Goal: Transaction & Acquisition: Purchase product/service

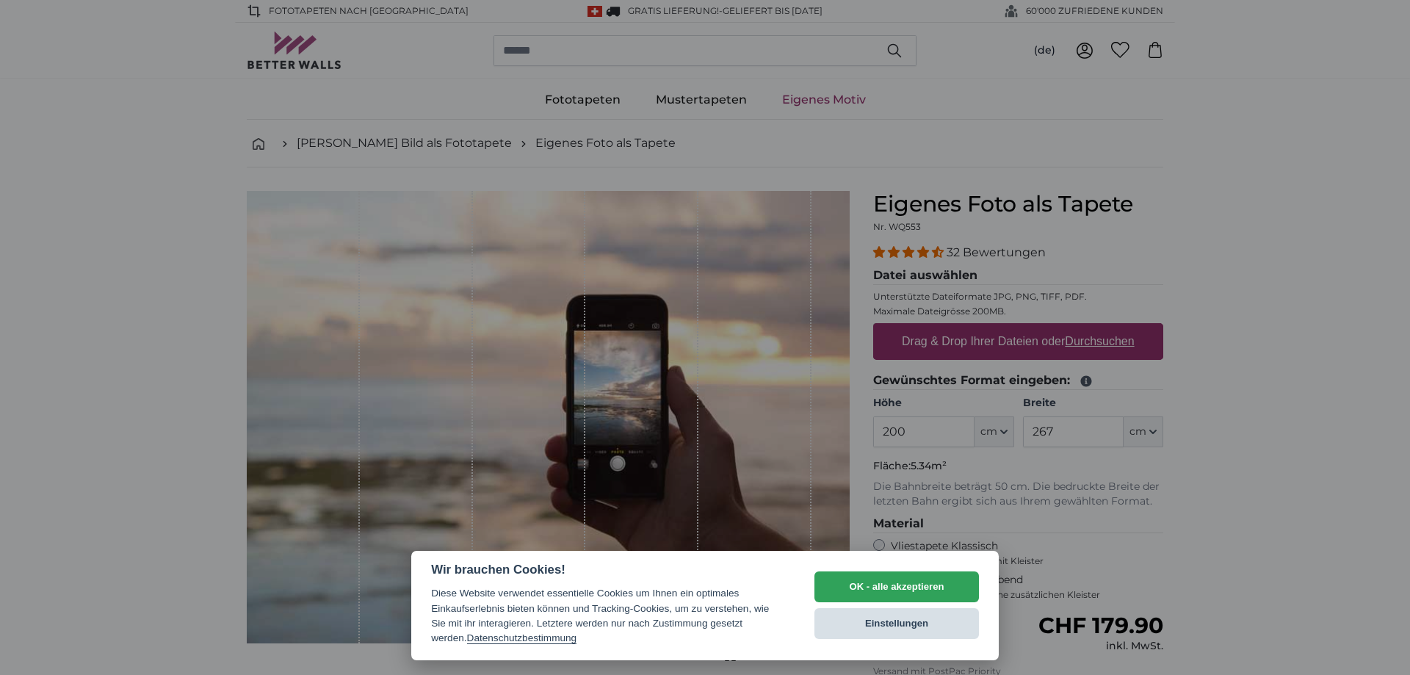
click at [897, 626] on button "Einstellungen" at bounding box center [896, 623] width 164 height 31
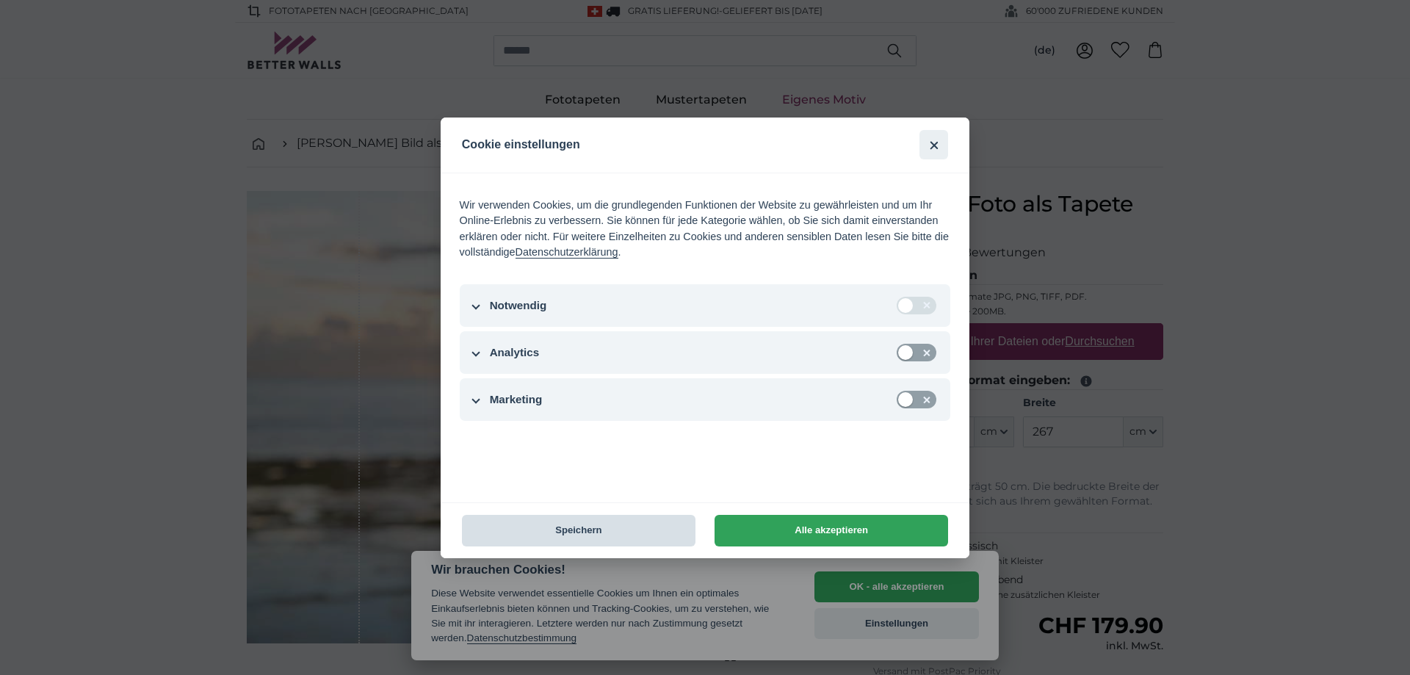
click at [589, 526] on button "Speichern" at bounding box center [578, 531] width 233 height 32
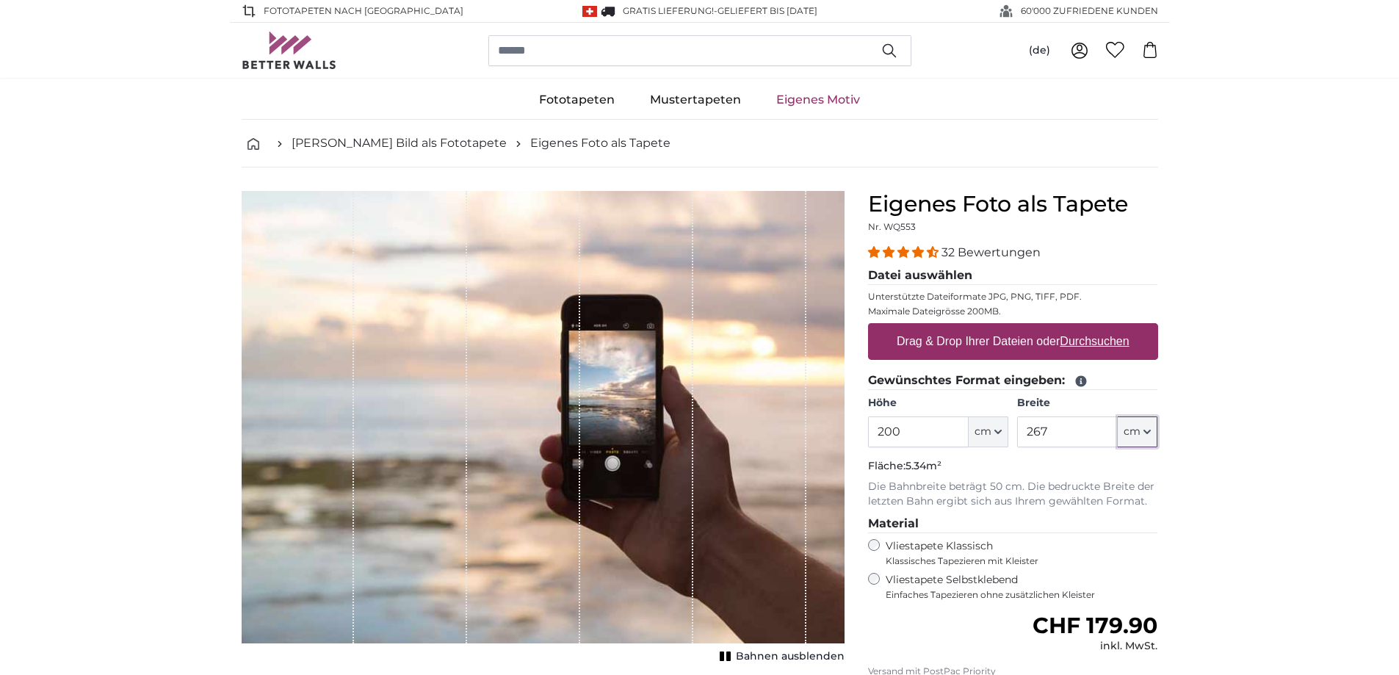
click at [1147, 433] on icon "button" at bounding box center [1147, 431] width 6 height 3
click at [979, 344] on label "Drag & Drop Ihrer Dateien oder Durchsuchen" at bounding box center [1013, 341] width 244 height 29
click at [979, 327] on input "Drag & Drop Ihrer Dateien oder Durchsuchen" at bounding box center [1013, 325] width 290 height 4
type input "**********"
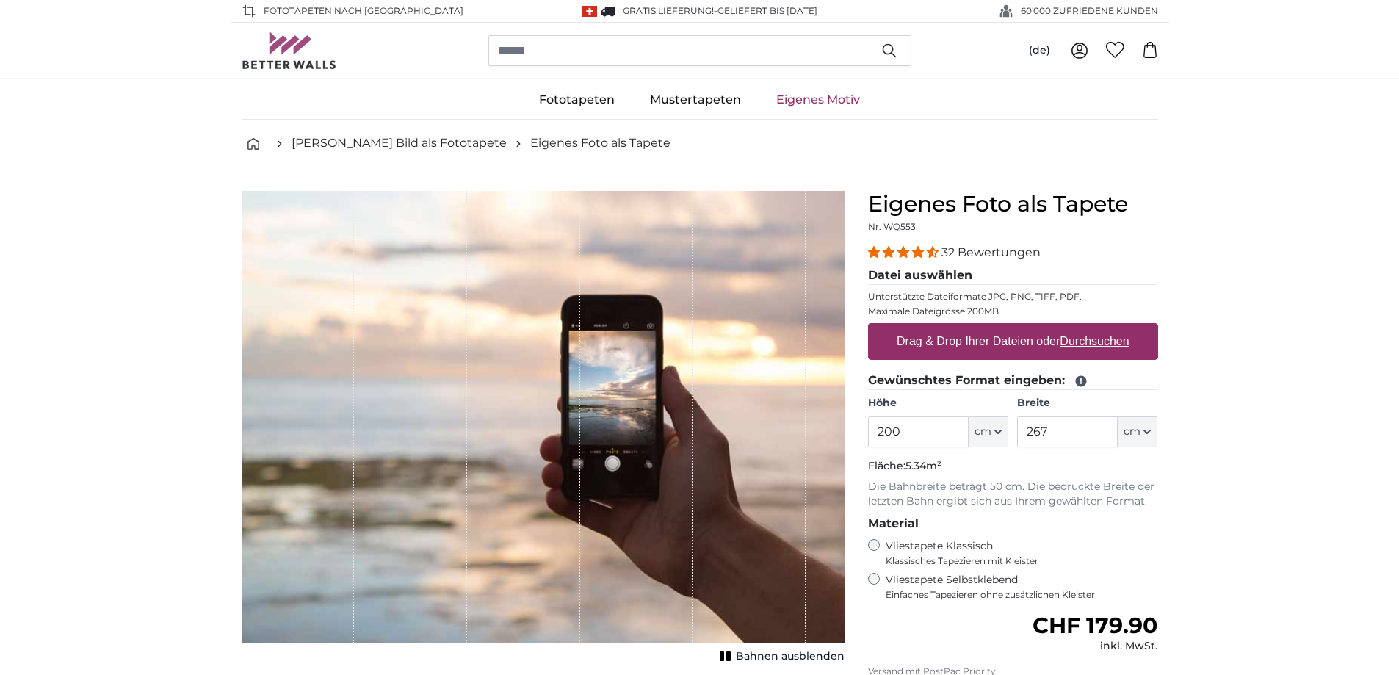
click at [935, 32] on div "(de) Deutsch Italiano [DEMOGRAPHIC_DATA] English 0 0" at bounding box center [700, 50] width 916 height 55
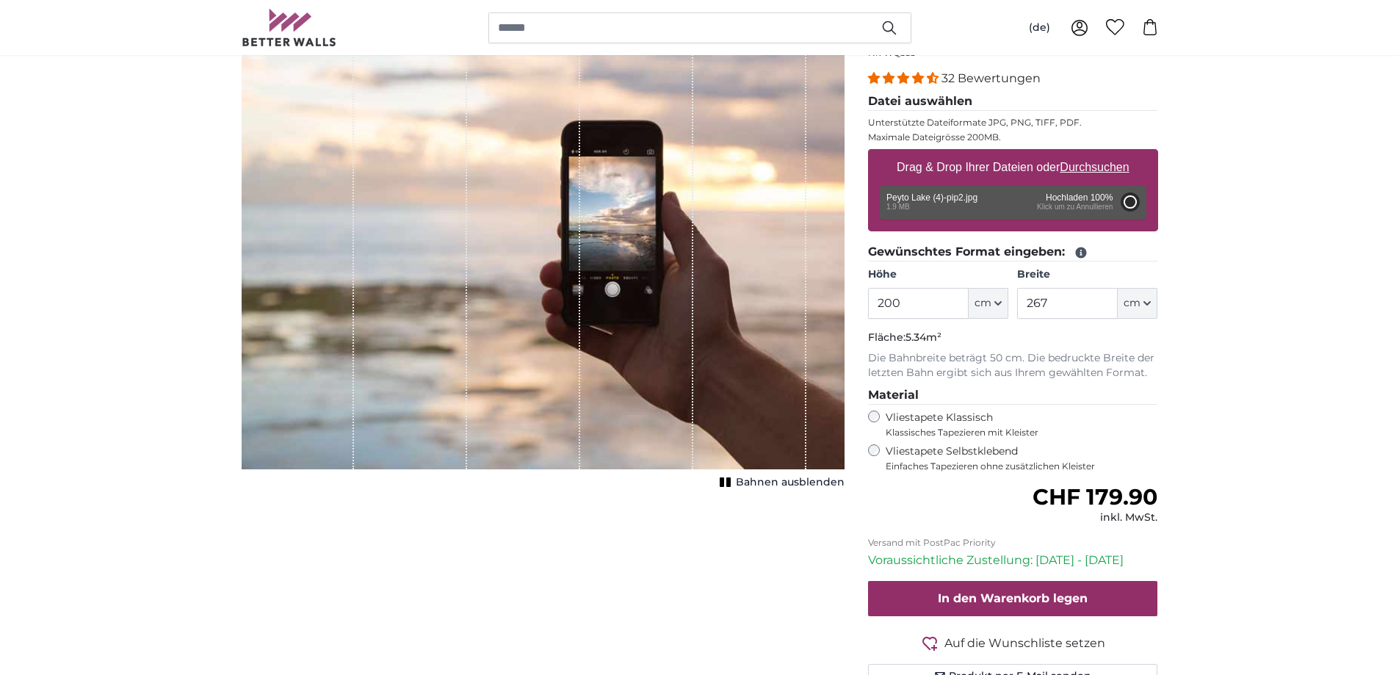
type input "186.6"
type input "125"
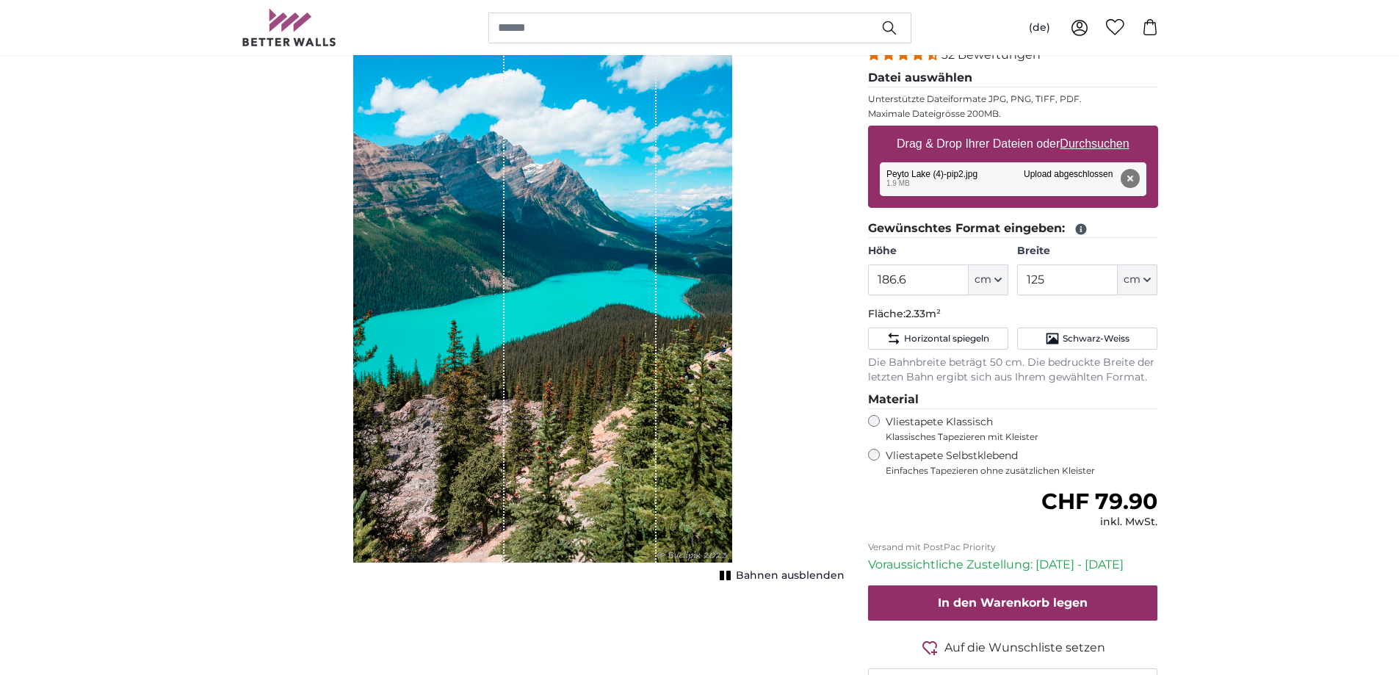
scroll to position [220, 0]
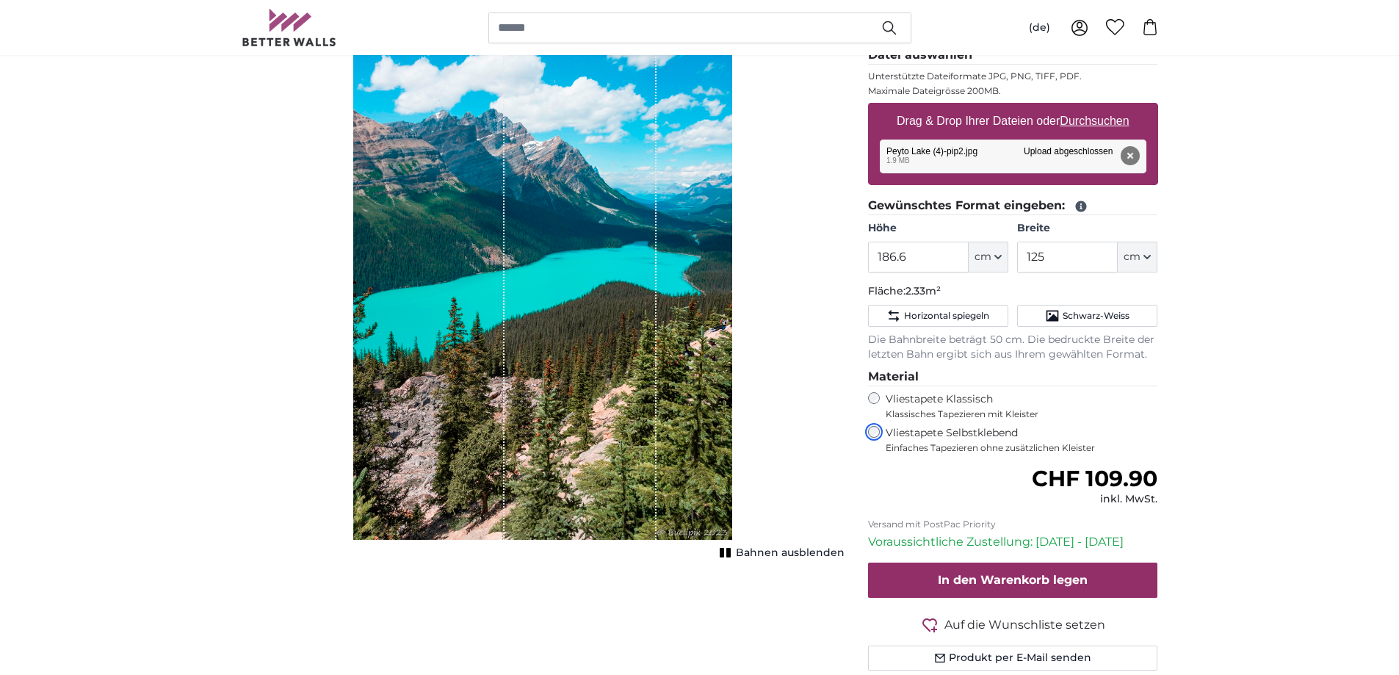
scroll to position [294, 0]
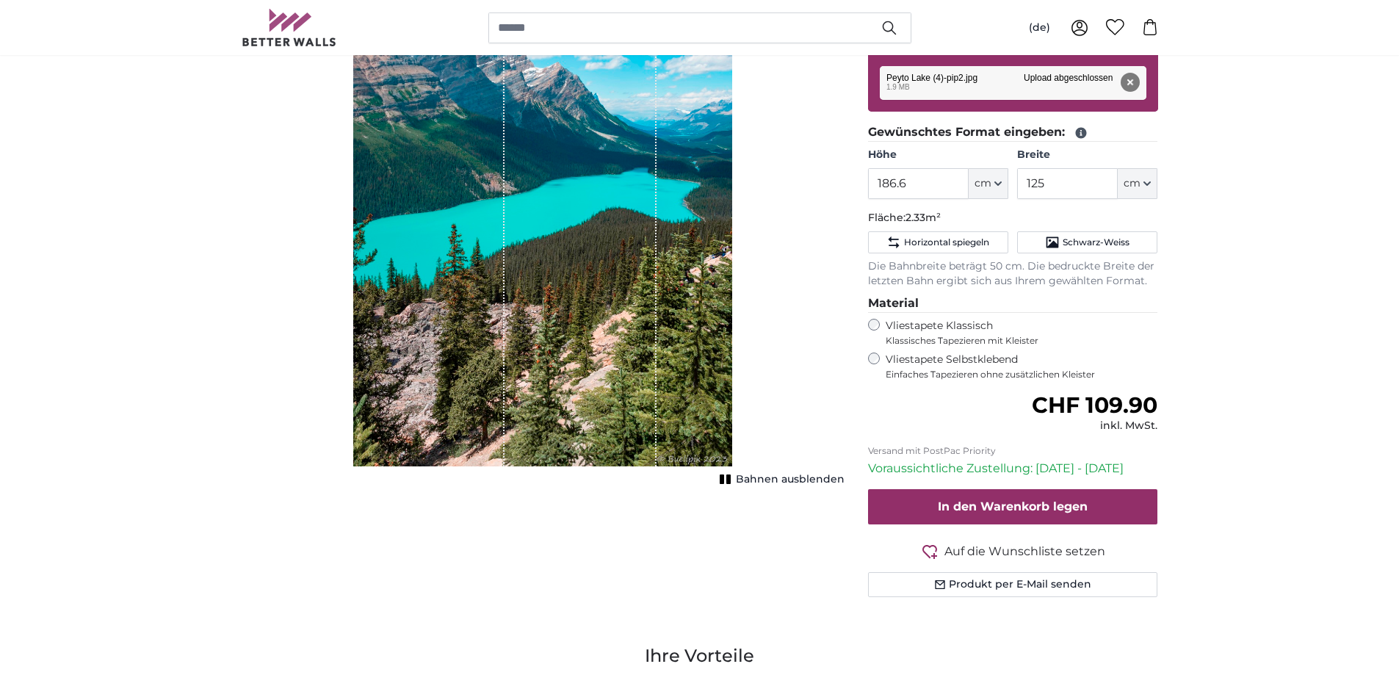
click at [724, 479] on rect "1 of 1" at bounding box center [721, 479] width 4 height 10
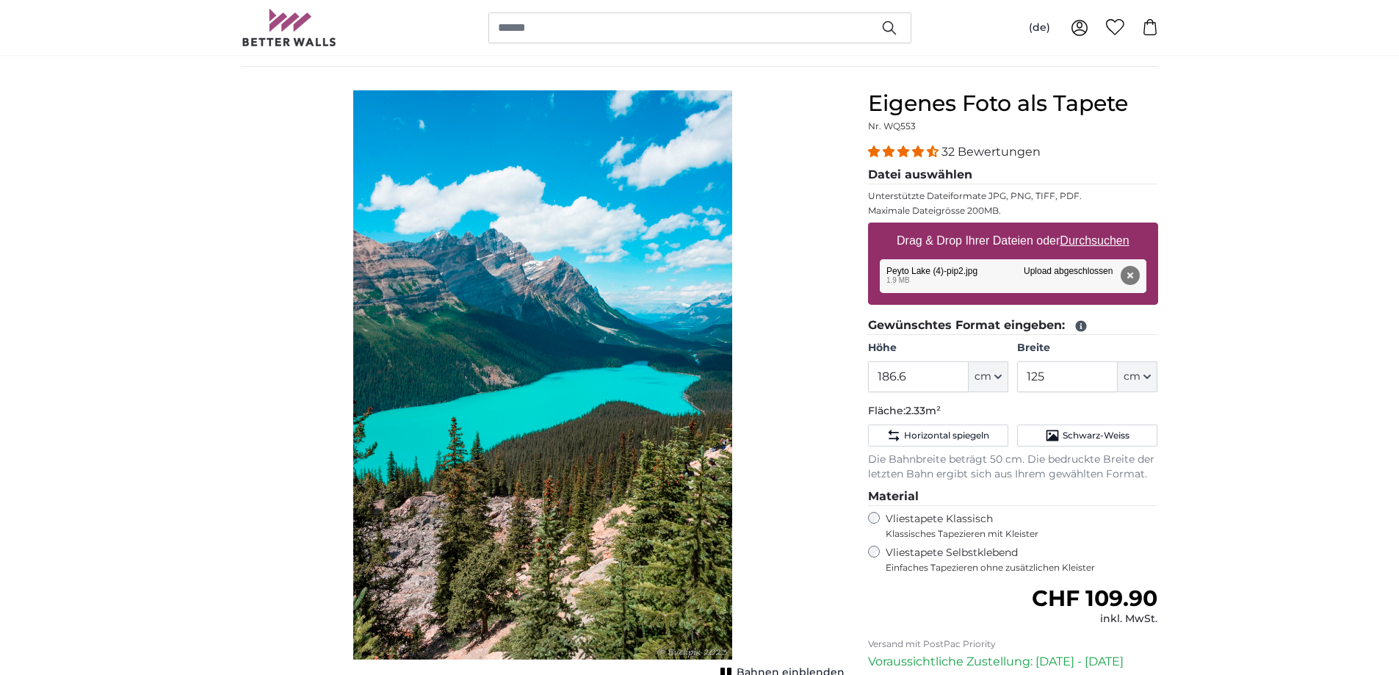
scroll to position [73, 0]
